Goal: Task Accomplishment & Management: Use online tool/utility

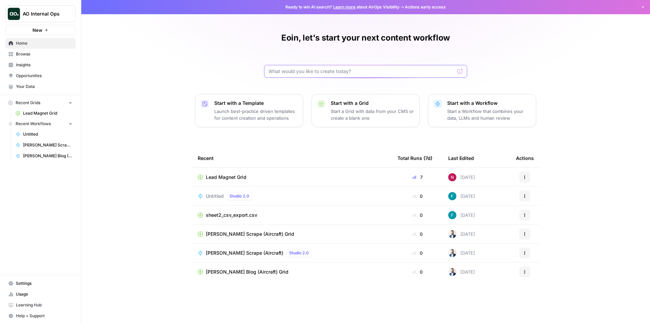
click at [328, 71] on input "text" at bounding box center [362, 71] width 186 height 7
type input "pipeline at risk"
click at [456, 67] on button "Send" at bounding box center [460, 71] width 9 height 9
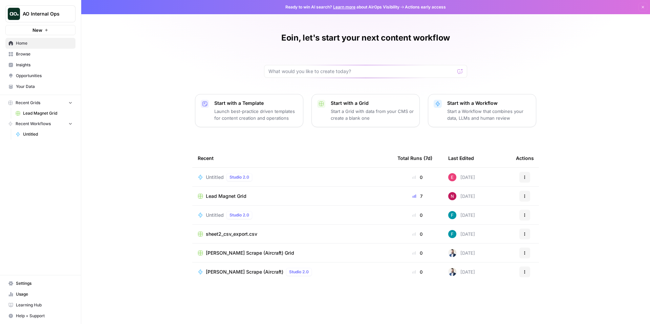
click at [526, 177] on icon "button" at bounding box center [525, 177] width 4 height 4
click at [541, 211] on span "Delete" at bounding box center [560, 208] width 54 height 7
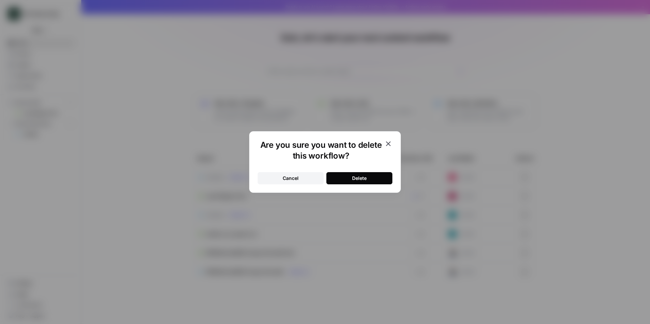
click at [360, 177] on div "Delete" at bounding box center [359, 178] width 15 height 7
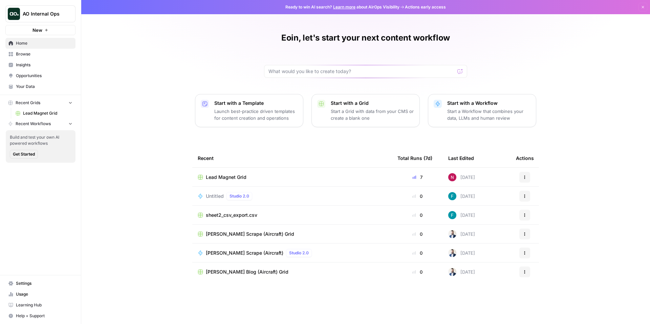
click at [29, 54] on span "Browse" at bounding box center [44, 54] width 57 height 6
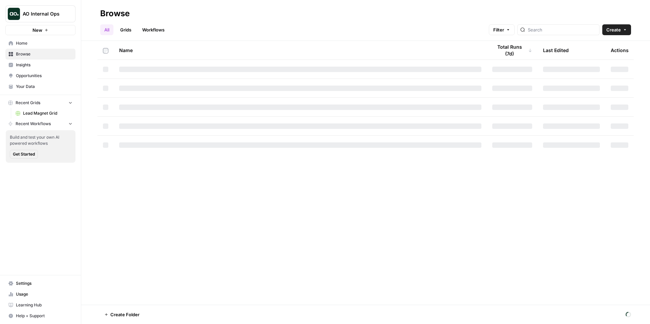
click at [128, 27] on link "Grids" at bounding box center [125, 29] width 19 height 11
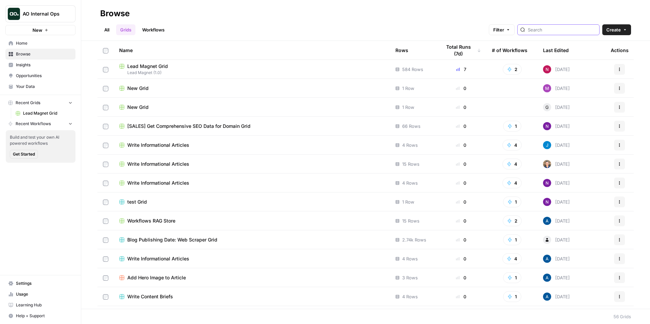
click at [573, 29] on input "search" at bounding box center [562, 29] width 69 height 7
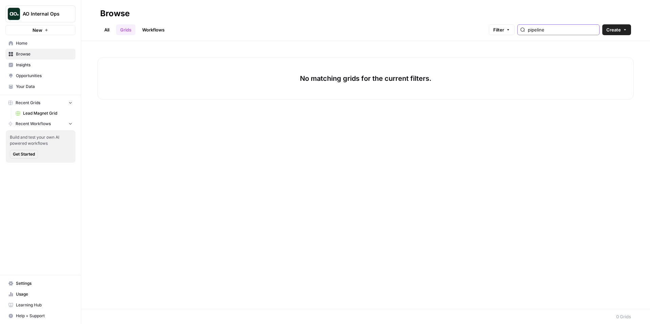
click at [566, 29] on input "pipeline" at bounding box center [562, 29] width 69 height 7
type input "a"
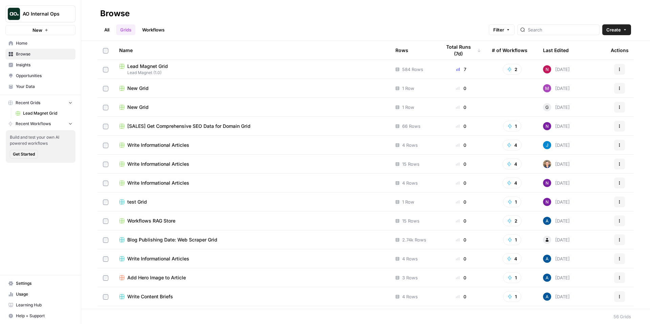
click at [209, 65] on div "Lead Magnet Grid" at bounding box center [252, 66] width 266 height 7
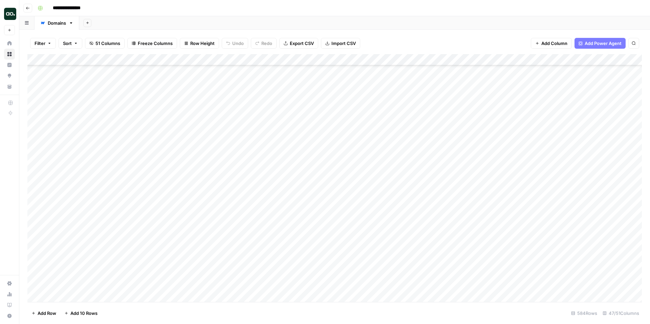
scroll to position [10060, 0]
click at [64, 293] on div "Add Column" at bounding box center [334, 178] width 615 height 248
paste textarea "**********"
drag, startPoint x: 81, startPoint y: 280, endPoint x: 47, endPoint y: 280, distance: 33.5
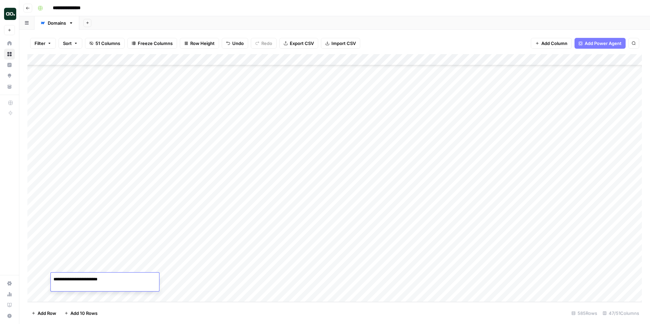
click at [47, 280] on body "**********" at bounding box center [325, 162] width 650 height 324
click at [112, 275] on textarea "**********" at bounding box center [105, 279] width 108 height 9
click at [105, 277] on textarea "**********" at bounding box center [105, 279] width 108 height 9
type textarea "**********"
click at [150, 278] on div "Add Column" at bounding box center [334, 178] width 615 height 248
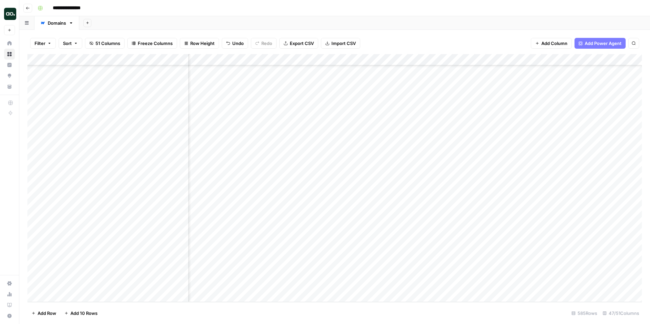
scroll to position [10078, 2313]
click at [540, 278] on div "Add Column" at bounding box center [334, 178] width 615 height 248
click at [480, 280] on div "Add Column" at bounding box center [334, 178] width 615 height 248
click at [597, 279] on div "Add Column" at bounding box center [334, 178] width 615 height 248
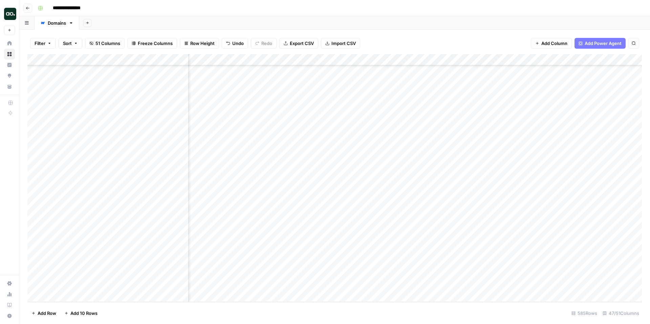
scroll to position [10078, 1649]
